Goal: Information Seeking & Learning: Learn about a topic

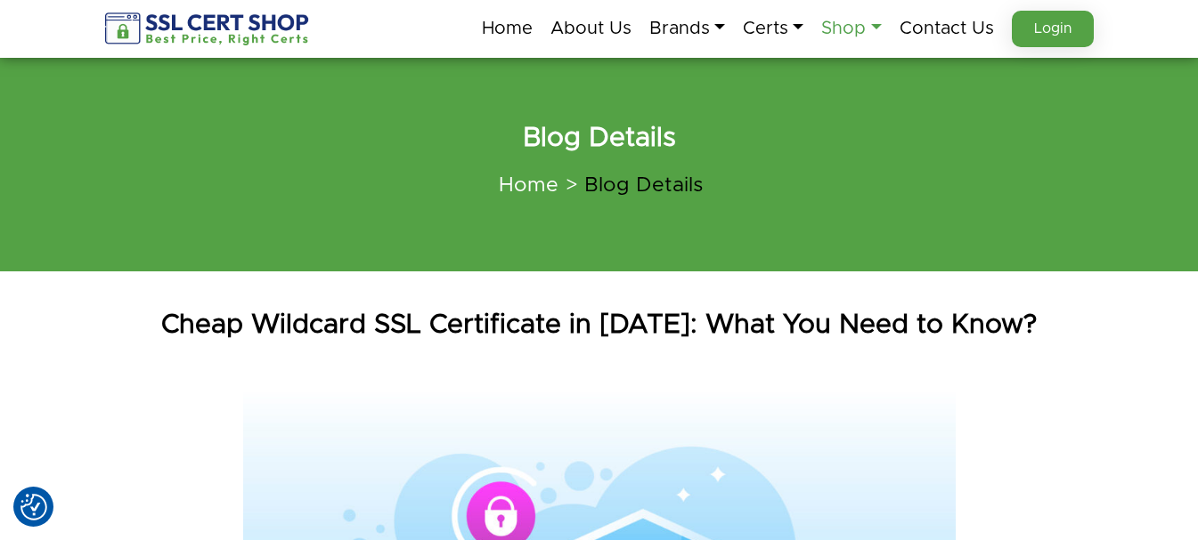
click at [872, 27] on link "Shop" at bounding box center [851, 28] width 60 height 37
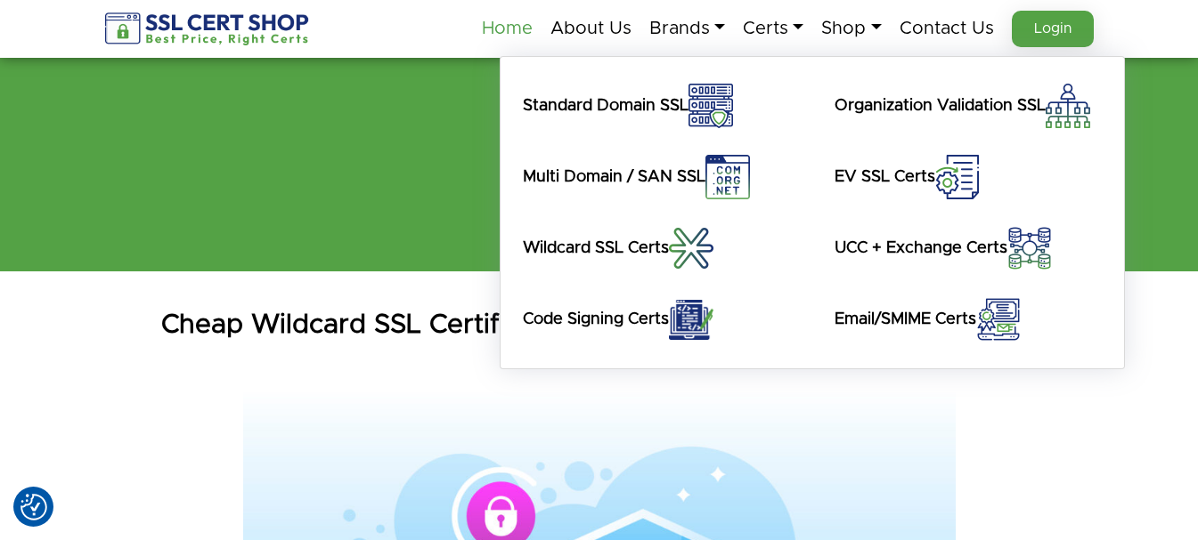
click at [502, 22] on link "Home" at bounding box center [507, 28] width 51 height 37
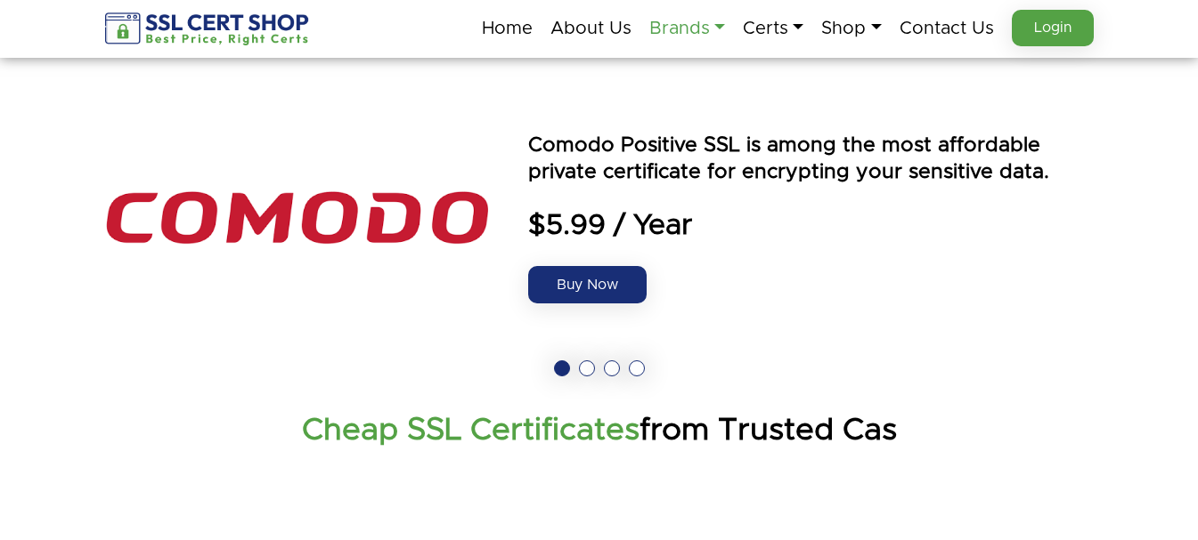
click at [695, 27] on link "Brands" at bounding box center [687, 28] width 76 height 37
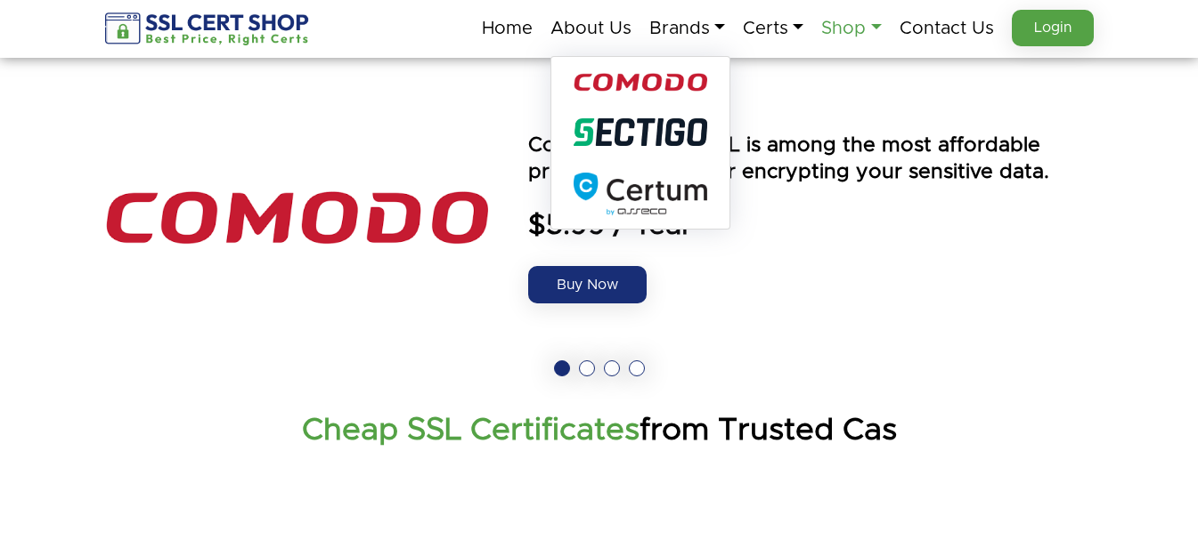
click at [877, 28] on link "Shop" at bounding box center [851, 28] width 60 height 37
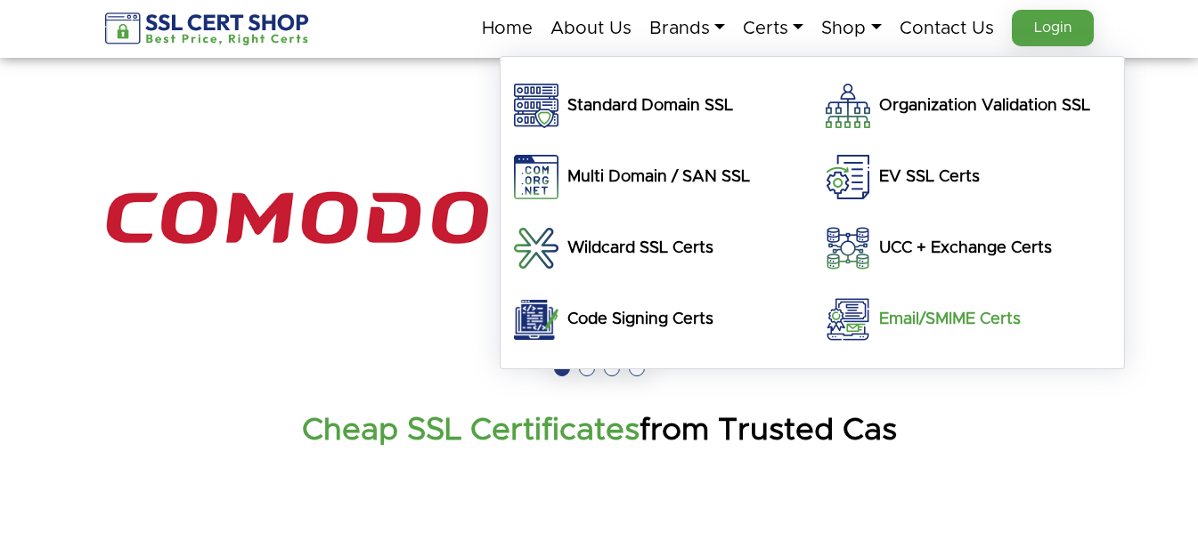
click at [944, 311] on h5 "Email/SMIME Certs" at bounding box center [950, 319] width 142 height 23
